Goal: Entertainment & Leisure: Consume media (video, audio)

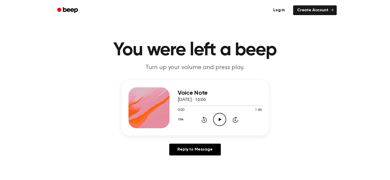
click at [225, 120] on icon "Play Audio" at bounding box center [219, 119] width 13 height 13
click at [220, 117] on icon "Pause Audio" at bounding box center [219, 119] width 13 height 13
click at [214, 107] on div at bounding box center [220, 106] width 84 height 4
click at [221, 120] on icon at bounding box center [220, 119] width 3 height 3
click at [223, 119] on icon "Pause Audio" at bounding box center [219, 119] width 13 height 13
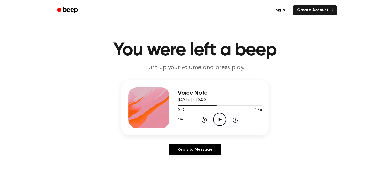
click at [225, 119] on icon "Play Audio" at bounding box center [219, 119] width 13 height 13
click at [221, 118] on icon "Pause Audio" at bounding box center [219, 119] width 13 height 13
click at [280, 115] on div "Voice Note 3 October 2025 · 16:06 0:51 1:46 Your browser does not support the […" at bounding box center [195, 120] width 378 height 80
click at [212, 107] on div at bounding box center [220, 106] width 84 height 4
click at [219, 115] on icon "Play Audio" at bounding box center [219, 119] width 13 height 13
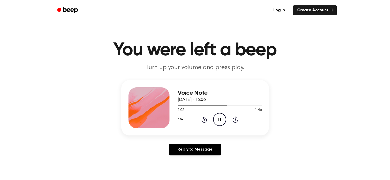
click at [215, 119] on icon "Pause Audio" at bounding box center [219, 119] width 13 height 13
click at [219, 105] on div at bounding box center [220, 106] width 84 height 4
click at [218, 116] on icon "Play Audio" at bounding box center [219, 119] width 13 height 13
click at [220, 124] on icon "Pause Audio" at bounding box center [219, 119] width 13 height 13
click at [220, 124] on icon "Play Audio" at bounding box center [219, 119] width 13 height 13
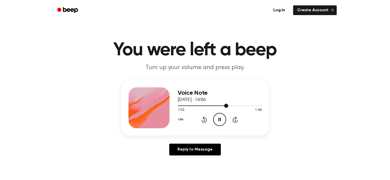
click at [224, 106] on span at bounding box center [226, 106] width 4 height 4
click at [226, 119] on icon "Pause Audio" at bounding box center [219, 119] width 13 height 13
click at [222, 108] on div at bounding box center [220, 106] width 84 height 4
click at [214, 121] on icon "Play Audio" at bounding box center [219, 119] width 13 height 13
click at [215, 120] on icon "Pause Audio" at bounding box center [219, 119] width 13 height 13
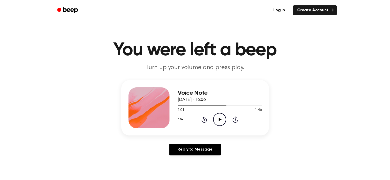
click at [220, 120] on icon at bounding box center [220, 119] width 3 height 3
click at [220, 120] on icon "Pause Audio" at bounding box center [219, 119] width 13 height 13
click at [219, 121] on icon "Play Audio" at bounding box center [219, 119] width 13 height 13
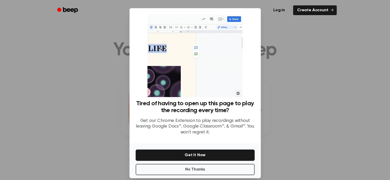
click at [321, 116] on div at bounding box center [195, 90] width 390 height 180
click at [320, 117] on div at bounding box center [195, 90] width 390 height 180
click at [293, 123] on div at bounding box center [195, 90] width 390 height 180
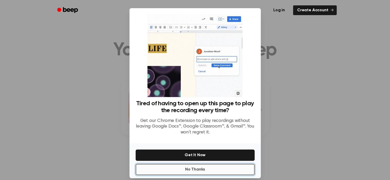
click at [239, 170] on button "No Thanks" at bounding box center [195, 169] width 119 height 11
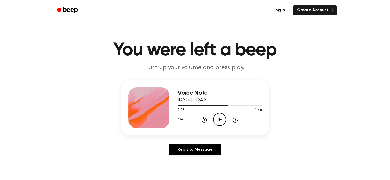
click at [225, 121] on icon "Play Audio" at bounding box center [219, 119] width 13 height 13
click at [224, 121] on icon "Pause Audio" at bounding box center [219, 119] width 13 height 13
click at [224, 121] on icon "Play Audio" at bounding box center [219, 119] width 13 height 13
click at [224, 121] on icon "Pause Audio" at bounding box center [219, 119] width 13 height 13
click at [224, 121] on icon "Play Audio" at bounding box center [219, 119] width 13 height 13
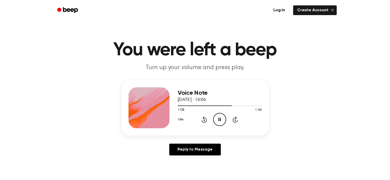
click at [223, 116] on icon "Pause Audio" at bounding box center [219, 119] width 13 height 13
click at [226, 107] on div at bounding box center [220, 106] width 84 height 4
click at [225, 114] on icon "Play Audio" at bounding box center [219, 119] width 13 height 13
click at [218, 120] on icon "Pause Audio" at bounding box center [219, 119] width 13 height 13
click at [216, 124] on icon "Play Audio" at bounding box center [219, 119] width 13 height 13
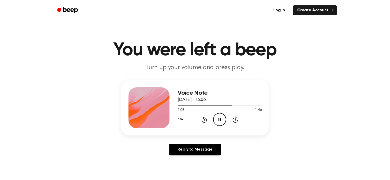
click at [222, 121] on icon "Pause Audio" at bounding box center [219, 119] width 13 height 13
click at [218, 117] on icon "Play Audio" at bounding box center [219, 119] width 13 height 13
click at [218, 117] on icon "Pause Audio" at bounding box center [219, 119] width 13 height 13
click at [218, 117] on icon "Play Audio" at bounding box center [219, 119] width 13 height 13
click at [218, 117] on icon "Pause Audio" at bounding box center [219, 119] width 13 height 13
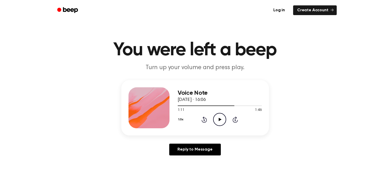
click at [218, 117] on icon "Play Audio" at bounding box center [219, 119] width 13 height 13
click at [218, 117] on icon "Pause Audio" at bounding box center [219, 119] width 13 height 13
click at [225, 117] on icon "Play Audio" at bounding box center [219, 119] width 13 height 13
click at [225, 117] on icon "Pause Audio" at bounding box center [219, 119] width 13 height 13
click at [229, 107] on div at bounding box center [220, 106] width 84 height 4
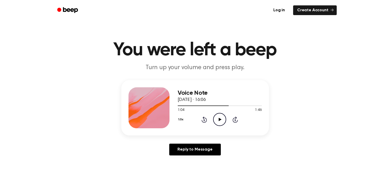
click at [219, 122] on icon "Play Audio" at bounding box center [219, 119] width 13 height 13
click at [215, 122] on icon "Pause Audio" at bounding box center [219, 119] width 13 height 13
click at [215, 122] on icon "Play Audio" at bounding box center [219, 119] width 13 height 13
click at [233, 108] on div at bounding box center [220, 106] width 84 height 4
click at [217, 117] on icon "Pause Audio" at bounding box center [219, 119] width 13 height 13
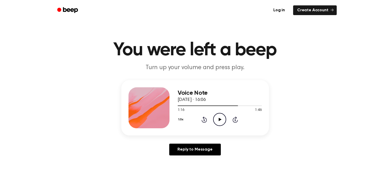
click at [218, 117] on icon "Play Audio" at bounding box center [219, 119] width 13 height 13
click at [218, 117] on icon "Pause Audio" at bounding box center [219, 119] width 13 height 13
click at [218, 117] on icon "Play Audio" at bounding box center [219, 119] width 13 height 13
click at [234, 106] on div at bounding box center [210, 106] width 64 height 1
click at [221, 124] on icon "Pause Audio" at bounding box center [219, 119] width 13 height 13
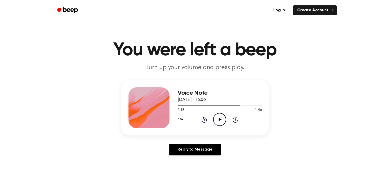
click at [222, 111] on div "1:18 1:46" at bounding box center [220, 110] width 84 height 5
click at [215, 122] on icon "Play Audio" at bounding box center [219, 119] width 13 height 13
click at [236, 105] on div at bounding box center [220, 106] width 84 height 4
click at [223, 119] on icon "Pause Audio" at bounding box center [219, 119] width 13 height 13
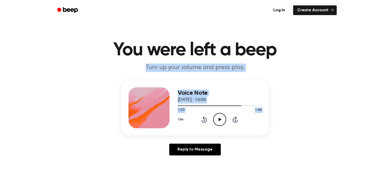
drag, startPoint x: 275, startPoint y: 125, endPoint x: 289, endPoint y: 54, distance: 72.7
click at [289, 54] on main "You were left a beep Turn up your volume and press play. Voice Note 3 October 2…" at bounding box center [195, 158] width 390 height 316
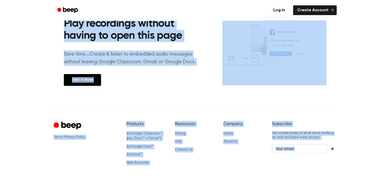
scroll to position [232, 0]
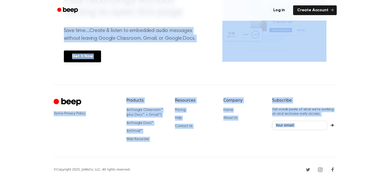
drag, startPoint x: 99, startPoint y: 33, endPoint x: 284, endPoint y: 190, distance: 242.7
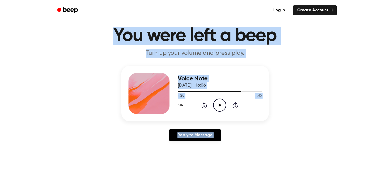
scroll to position [0, 0]
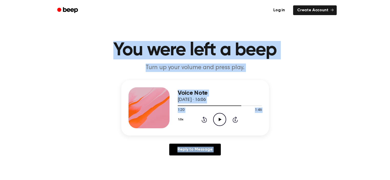
click at [215, 121] on icon "Play Audio" at bounding box center [219, 119] width 13 height 13
click at [224, 123] on icon "Pause Audio" at bounding box center [219, 119] width 13 height 13
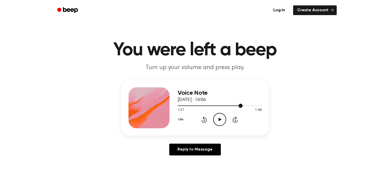
click at [234, 108] on div at bounding box center [220, 106] width 84 height 4
click at [215, 117] on icon "Play Audio" at bounding box center [219, 119] width 13 height 13
click at [235, 107] on div at bounding box center [220, 106] width 84 height 4
click at [219, 121] on icon "Pause Audio" at bounding box center [219, 119] width 13 height 13
click at [234, 106] on div at bounding box center [220, 106] width 84 height 4
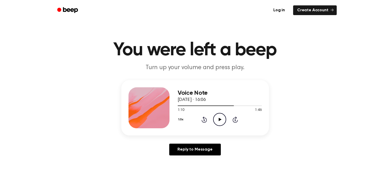
click at [225, 120] on icon "Play Audio" at bounding box center [219, 119] width 13 height 13
click at [225, 118] on icon "Pause Audio" at bounding box center [219, 119] width 13 height 13
click at [221, 122] on icon "Play Audio" at bounding box center [219, 119] width 13 height 13
click at [221, 122] on icon "Pause Audio" at bounding box center [219, 119] width 13 height 13
click at [221, 122] on icon "Play Audio" at bounding box center [219, 119] width 13 height 13
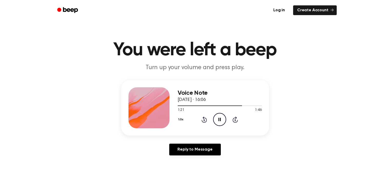
click at [221, 122] on icon "Pause Audio" at bounding box center [219, 119] width 13 height 13
click at [221, 122] on icon "Play Audio" at bounding box center [219, 119] width 13 height 13
click at [221, 122] on icon "Pause Audio" at bounding box center [219, 119] width 13 height 13
click at [237, 107] on div at bounding box center [220, 106] width 84 height 4
click at [212, 117] on div "1.0x Rewind 5 seconds Play Audio Skip 5 seconds" at bounding box center [220, 119] width 84 height 13
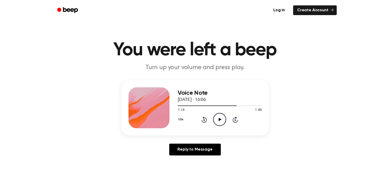
click at [217, 118] on icon "Play Audio" at bounding box center [219, 119] width 13 height 13
click at [216, 122] on icon "Pause Audio" at bounding box center [219, 119] width 13 height 13
click at [216, 122] on icon "Play Audio" at bounding box center [219, 119] width 13 height 13
click at [216, 122] on icon "Pause Audio" at bounding box center [219, 119] width 13 height 13
click at [222, 116] on icon "Play Audio" at bounding box center [219, 119] width 13 height 13
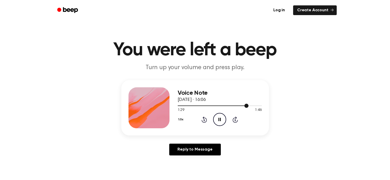
click at [242, 105] on div at bounding box center [220, 106] width 84 height 4
click at [219, 122] on icon "Pause Audio" at bounding box center [219, 119] width 13 height 13
click at [220, 114] on circle at bounding box center [220, 119] width 13 height 13
click at [220, 117] on icon "Pause Audio" at bounding box center [219, 119] width 13 height 13
click at [221, 117] on icon "Play Audio" at bounding box center [219, 119] width 13 height 13
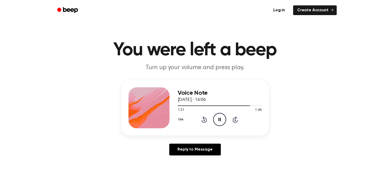
click at [221, 117] on icon "Pause Audio" at bounding box center [219, 119] width 13 height 13
click at [221, 117] on icon "Play Audio" at bounding box center [219, 119] width 13 height 13
click at [221, 117] on icon "Pause Audio" at bounding box center [219, 119] width 13 height 13
click at [226, 120] on circle at bounding box center [220, 119] width 13 height 13
click at [242, 108] on div "1:35 1:46" at bounding box center [220, 110] width 84 height 5
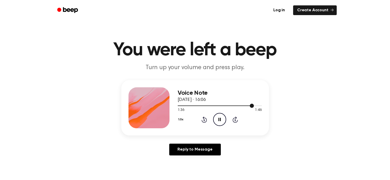
click at [247, 105] on div at bounding box center [220, 106] width 84 height 4
click at [241, 107] on div at bounding box center [220, 106] width 84 height 4
click at [246, 106] on div at bounding box center [220, 106] width 84 height 4
click at [217, 124] on icon "Play Audio" at bounding box center [219, 119] width 13 height 13
click at [189, 107] on div at bounding box center [220, 106] width 84 height 4
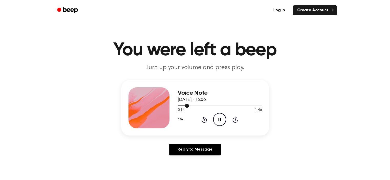
click at [193, 106] on div at bounding box center [220, 106] width 84 height 1
click at [199, 105] on div at bounding box center [220, 106] width 84 height 4
click at [206, 106] on div at bounding box center [220, 106] width 84 height 1
click at [220, 121] on icon at bounding box center [220, 119] width 2 height 3
click at [217, 106] on div at bounding box center [200, 106] width 45 height 1
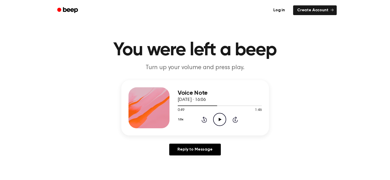
click at [224, 126] on icon "Play Audio" at bounding box center [219, 119] width 13 height 13
click at [217, 113] on icon "Pause Audio" at bounding box center [219, 119] width 13 height 13
click at [223, 120] on icon "Play Audio" at bounding box center [219, 119] width 13 height 13
click at [225, 120] on icon "Pause Audio" at bounding box center [219, 119] width 13 height 13
click at [221, 122] on icon "Play Audio" at bounding box center [219, 119] width 13 height 13
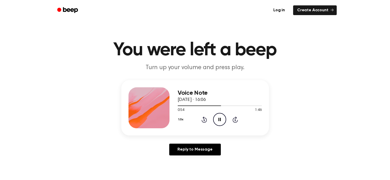
click at [221, 122] on icon "Pause Audio" at bounding box center [219, 119] width 13 height 13
click at [221, 122] on icon "Play Audio" at bounding box center [219, 119] width 13 height 13
click at [221, 122] on icon "Pause Audio" at bounding box center [219, 119] width 13 height 13
click at [221, 122] on icon "Play Audio" at bounding box center [219, 119] width 13 height 13
click at [221, 122] on icon "Pause Audio" at bounding box center [219, 119] width 13 height 13
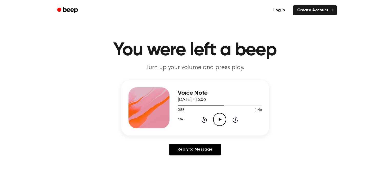
click at [221, 122] on icon "Play Audio" at bounding box center [219, 119] width 13 height 13
click at [221, 121] on icon "Pause Audio" at bounding box center [219, 119] width 13 height 13
